Goal: Task Accomplishment & Management: Manage account settings

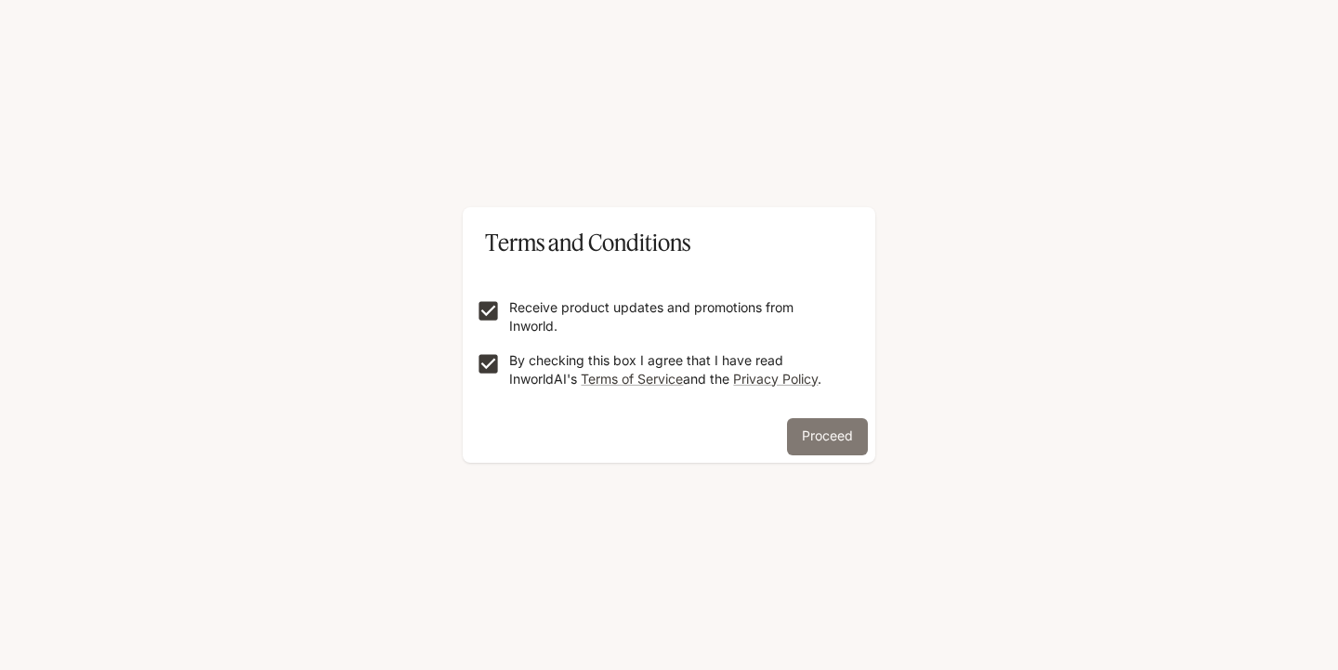
click at [840, 427] on button "Proceed" at bounding box center [827, 436] width 81 height 37
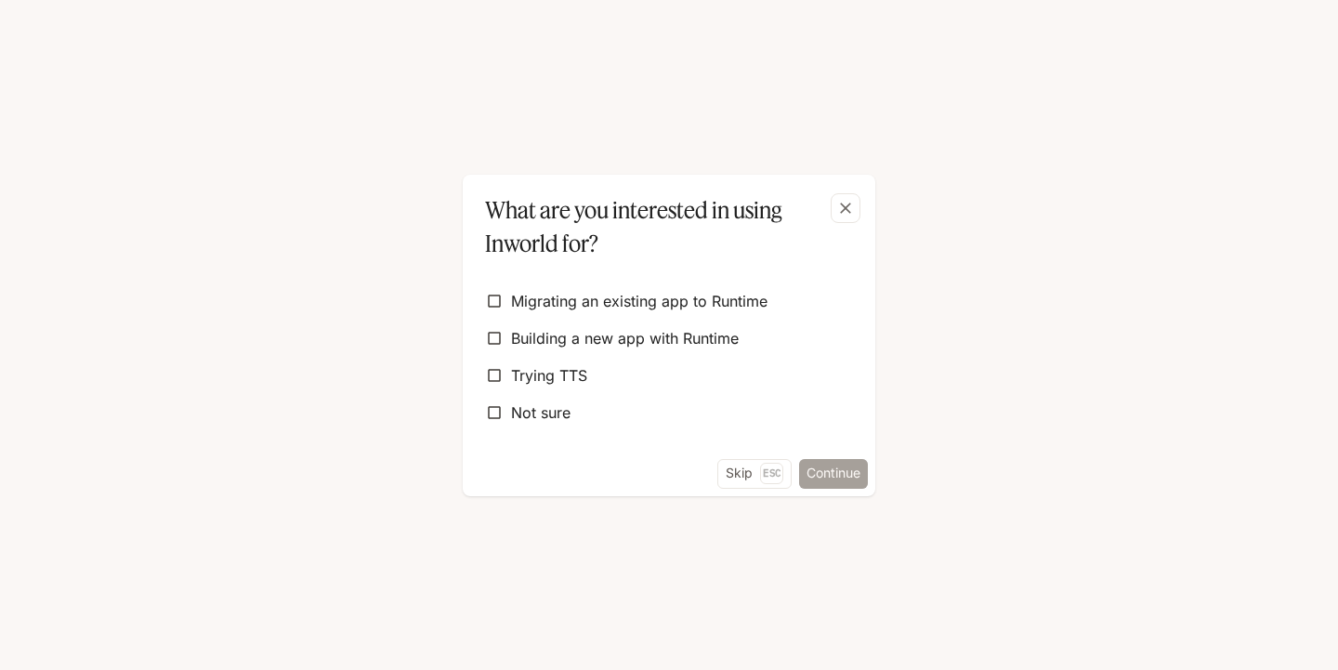
click at [826, 469] on button "Continue" at bounding box center [833, 474] width 69 height 30
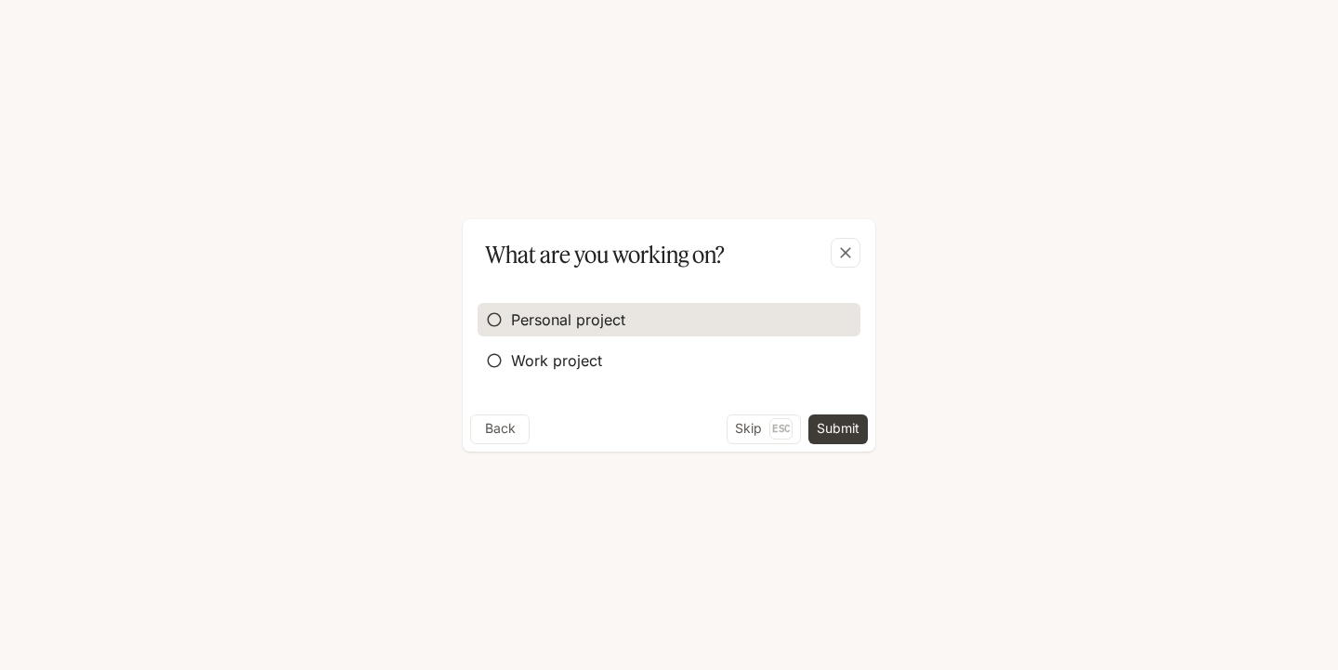
click at [535, 312] on span "Personal project" at bounding box center [568, 319] width 114 height 22
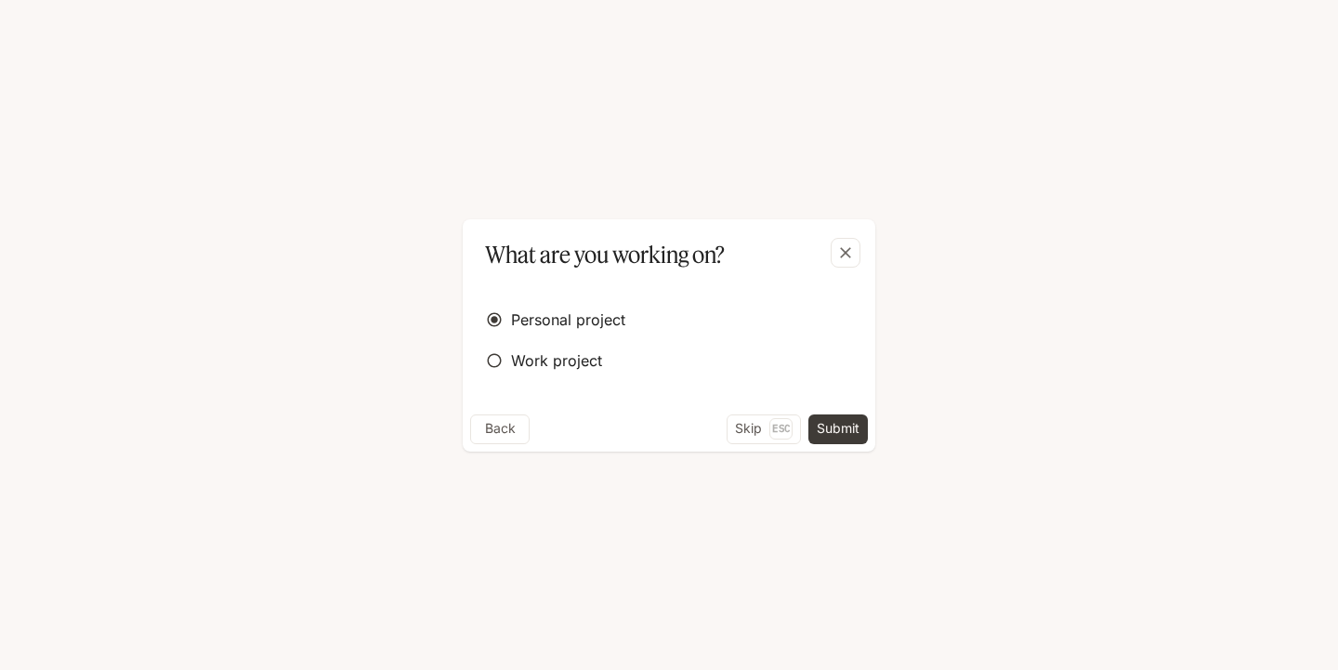
click at [851, 431] on button "Submit" at bounding box center [837, 429] width 59 height 30
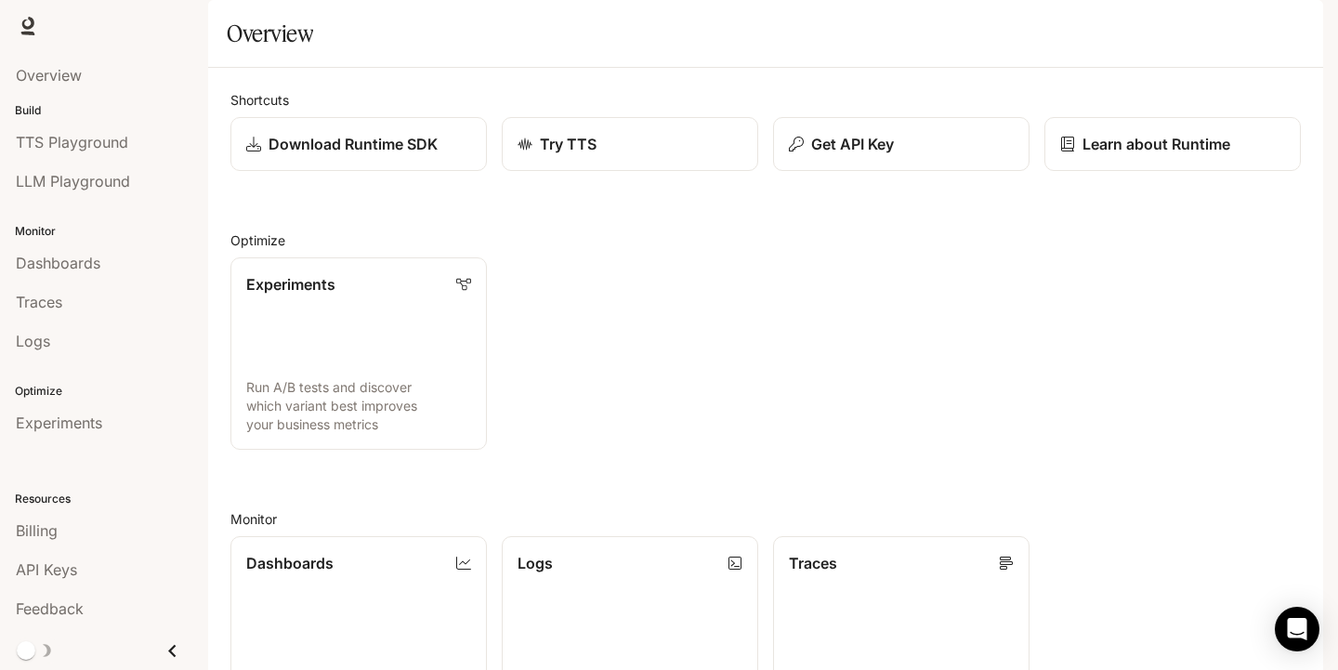
click at [1283, 27] on div "Runtime Runtime Documentation Documentation" at bounding box center [1202, 25] width 228 height 37
click at [1299, 28] on img "button" at bounding box center [1297, 26] width 26 height 26
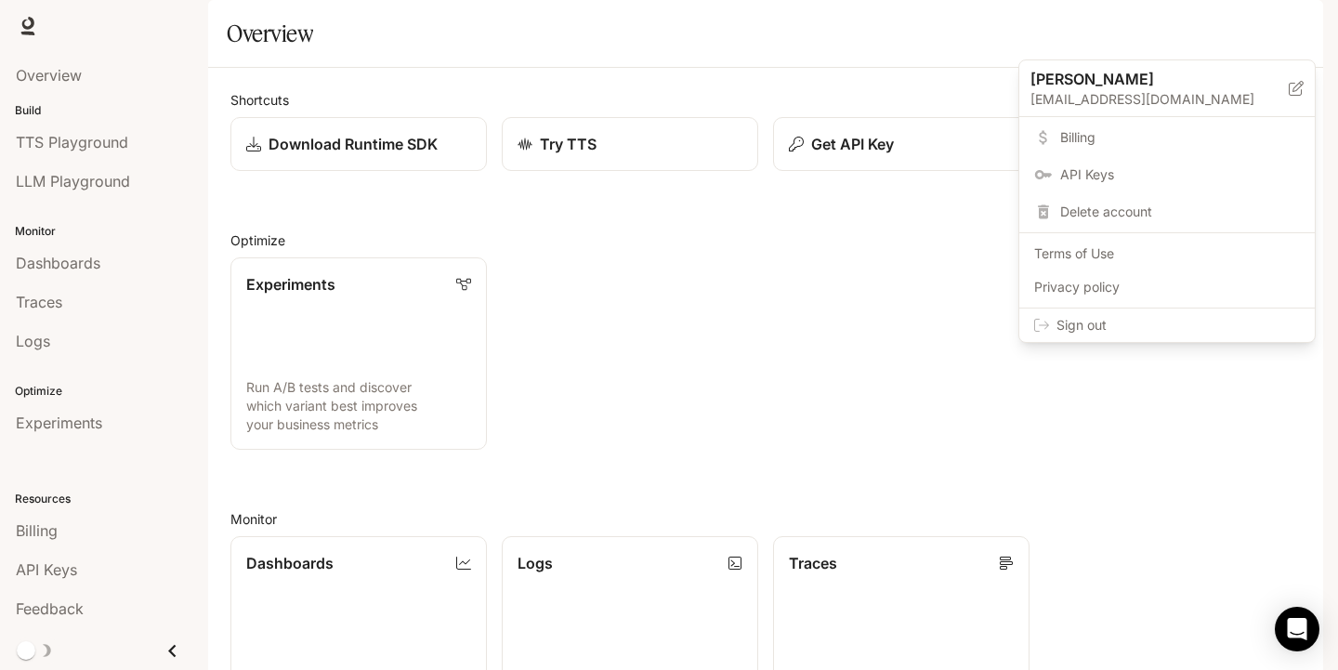
click at [1100, 208] on span "Delete account" at bounding box center [1180, 212] width 240 height 19
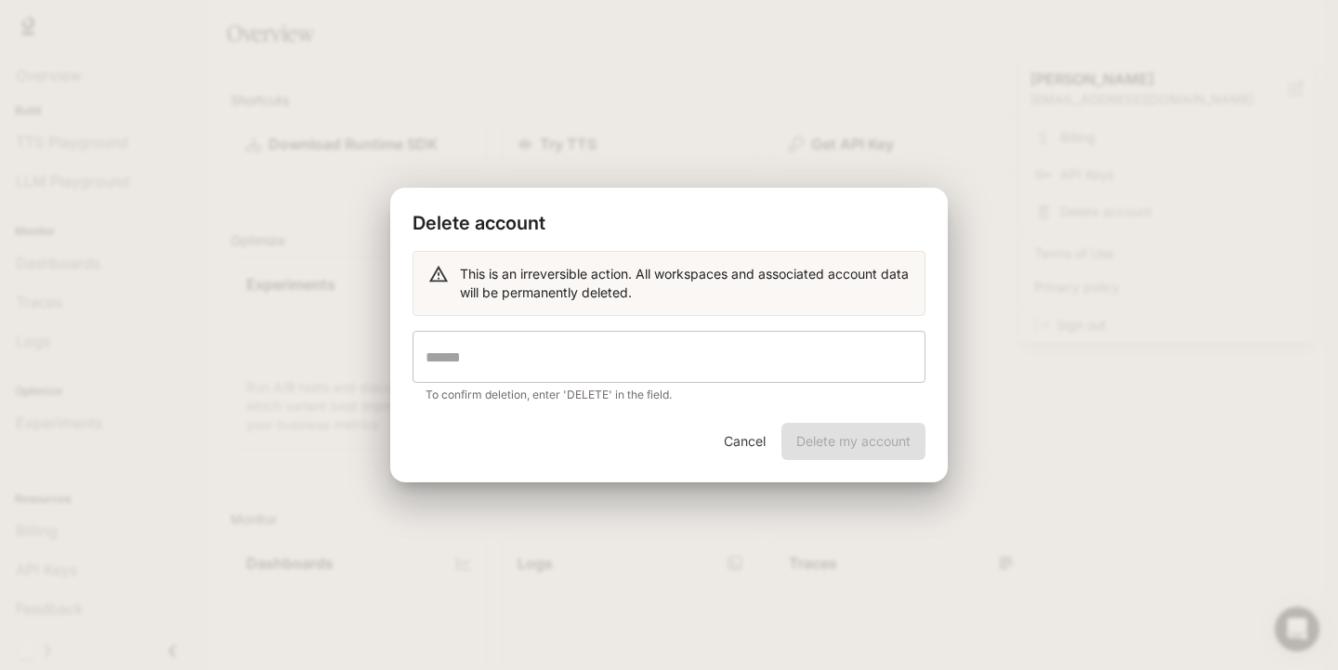
click at [702, 380] on input "text" at bounding box center [669, 357] width 513 height 52
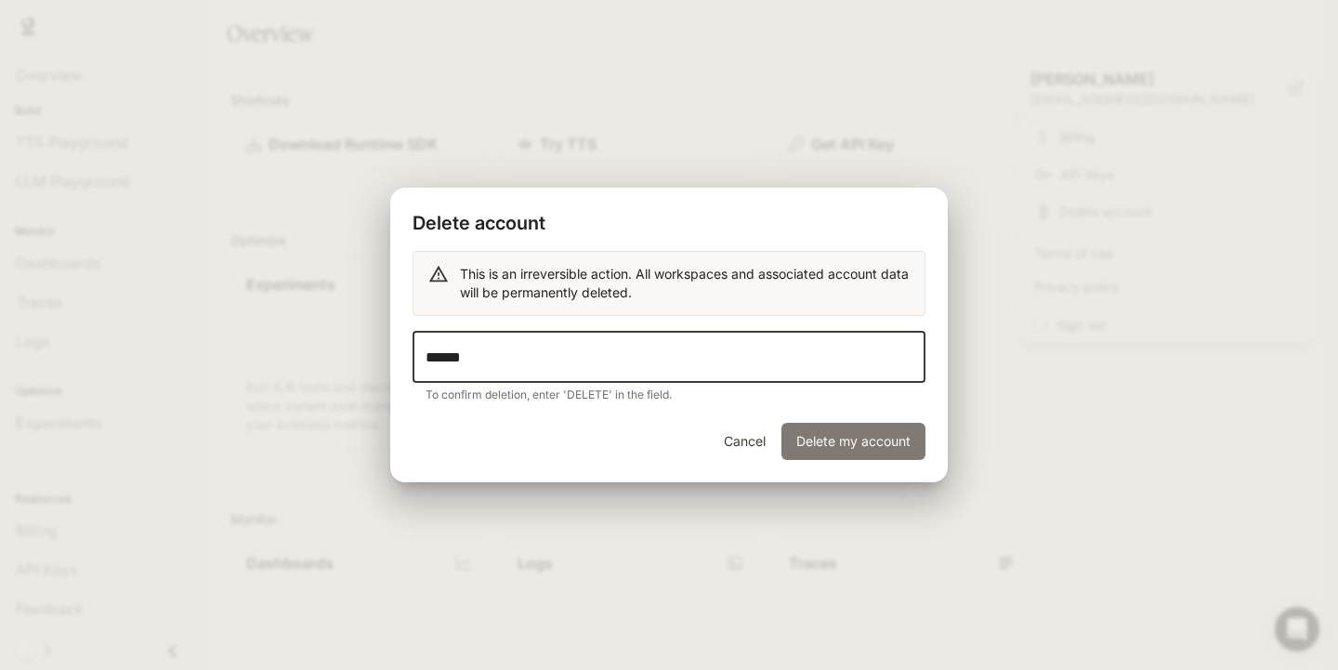
type input "******"
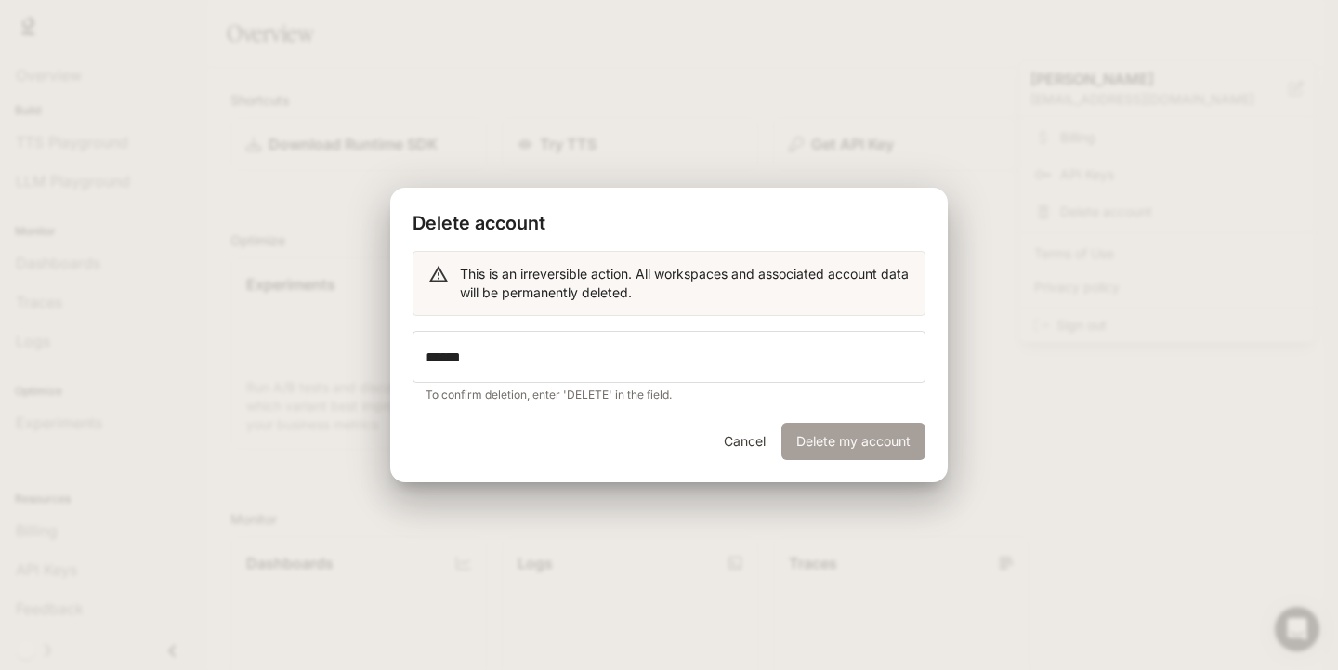
click at [821, 446] on button "Delete my account" at bounding box center [853, 441] width 144 height 37
